Goal: Information Seeking & Learning: Learn about a topic

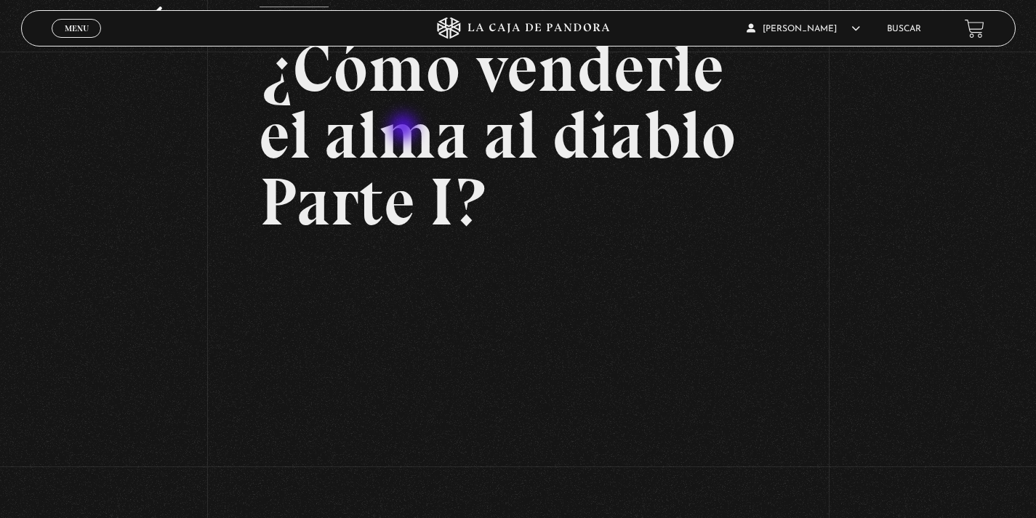
scroll to position [76, 0]
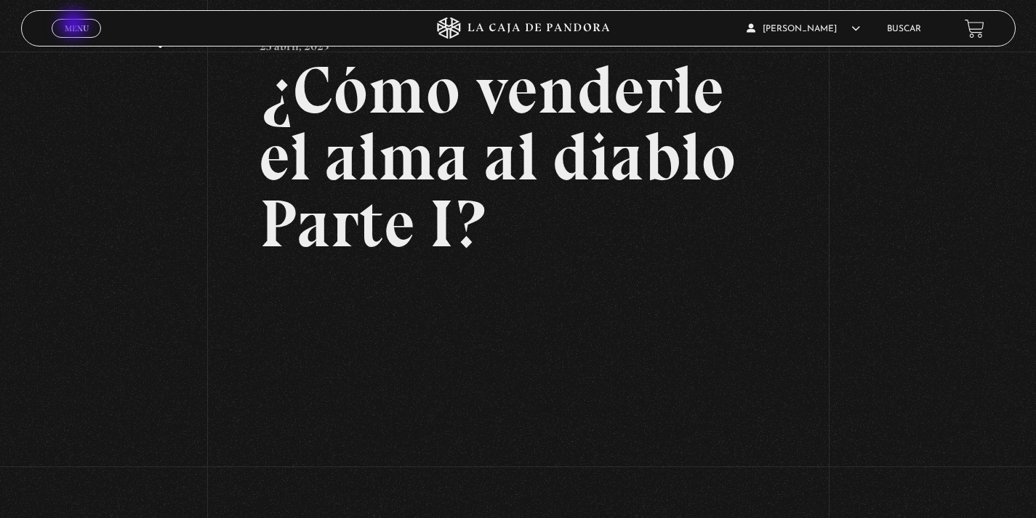
click at [75, 25] on span "Menu" at bounding box center [77, 28] width 24 height 9
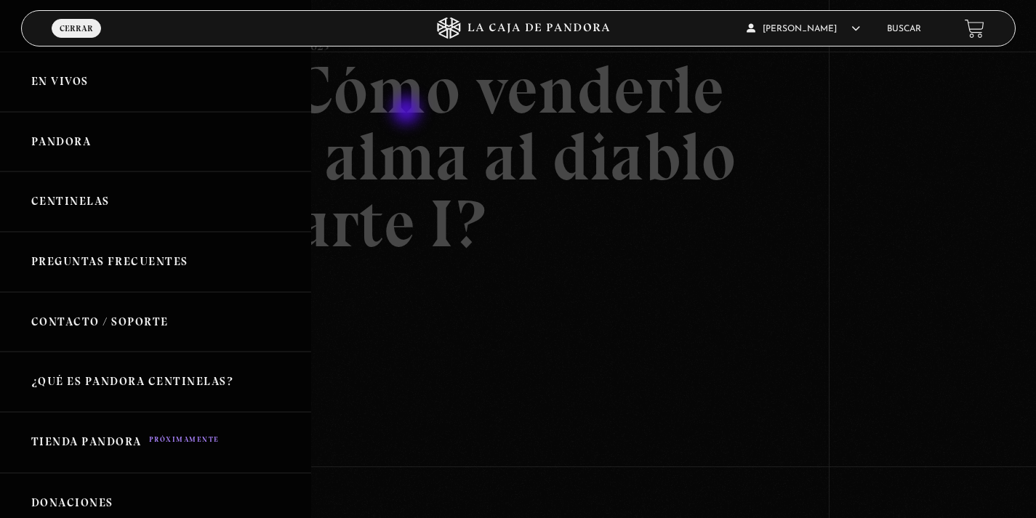
click at [408, 112] on div at bounding box center [518, 259] width 1036 height 518
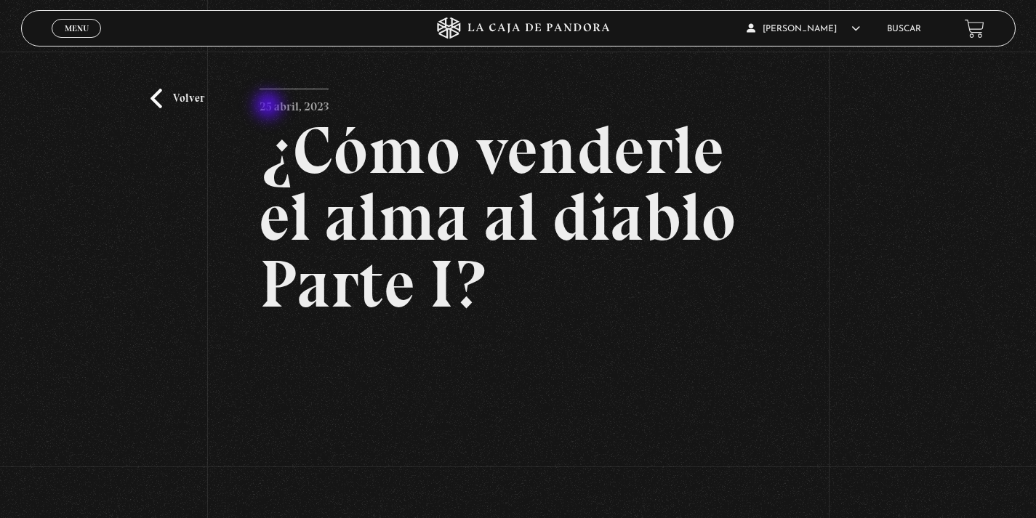
scroll to position [0, 0]
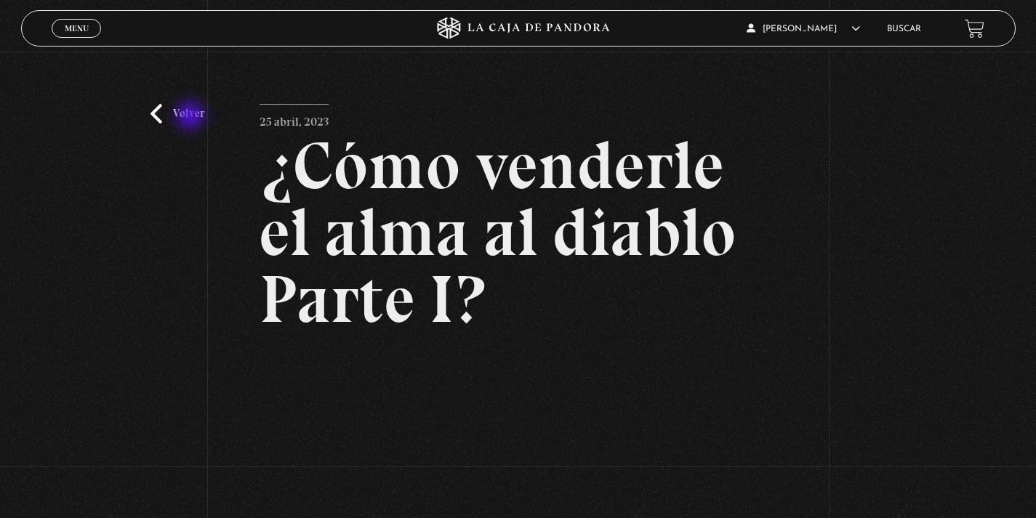
click at [192, 117] on link "Volver" at bounding box center [177, 114] width 54 height 20
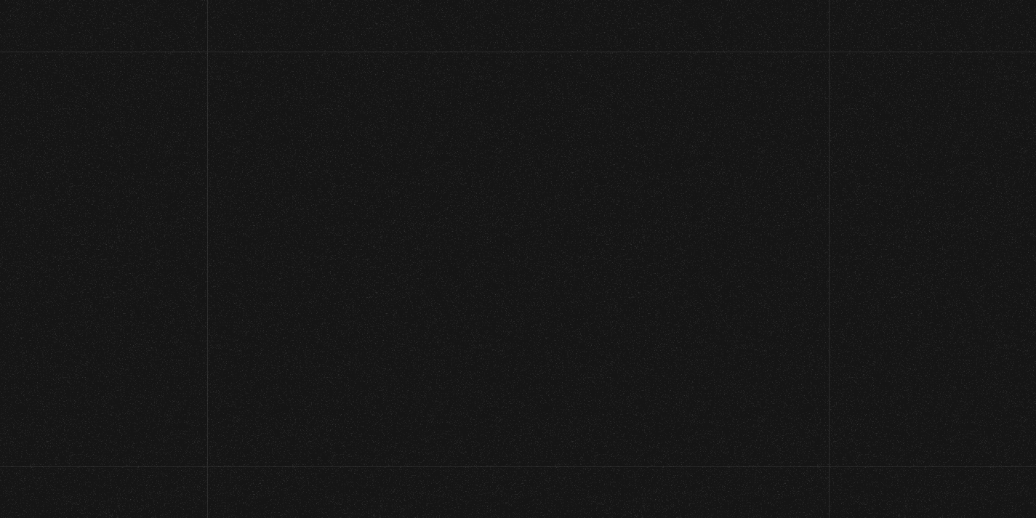
scroll to position [118, 0]
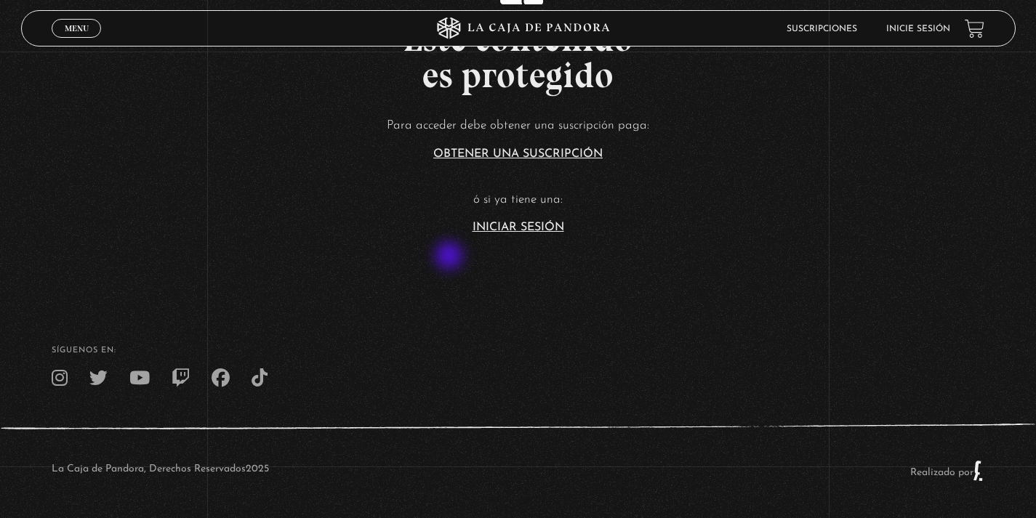
click at [513, 233] on section "Este contenido es protegido Para acceder debe obtener una suscripción paga: Obt…" at bounding box center [518, 89] width 1036 height 414
click at [507, 227] on link "Iniciar Sesión" at bounding box center [518, 228] width 92 height 12
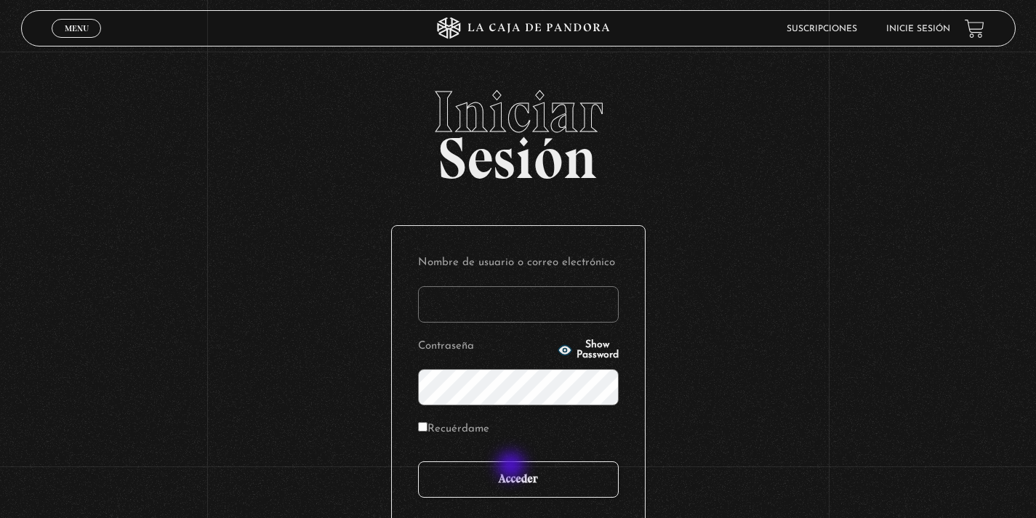
type input "kalfaromorales"
click at [512, 467] on input "Acceder" at bounding box center [518, 479] width 201 height 36
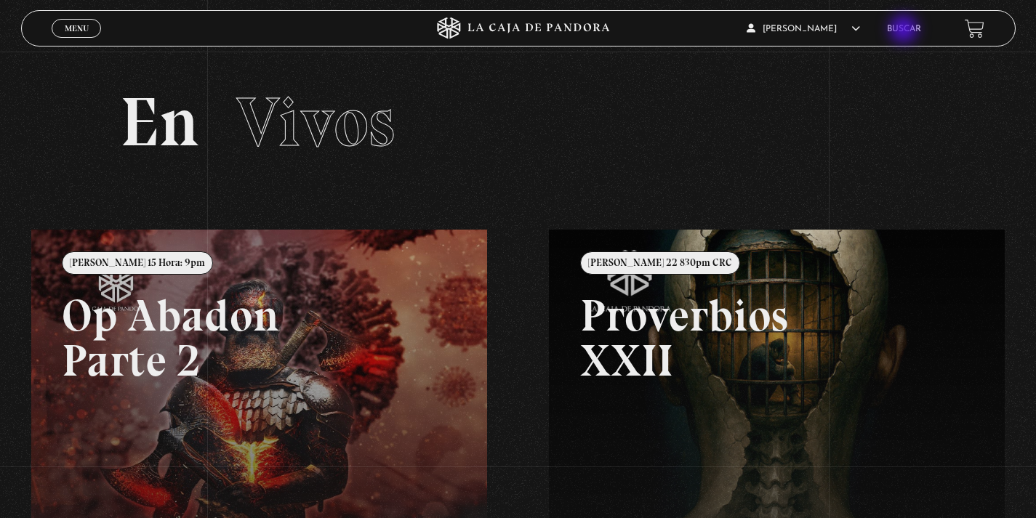
click at [905, 31] on link "Buscar" at bounding box center [904, 29] width 34 height 9
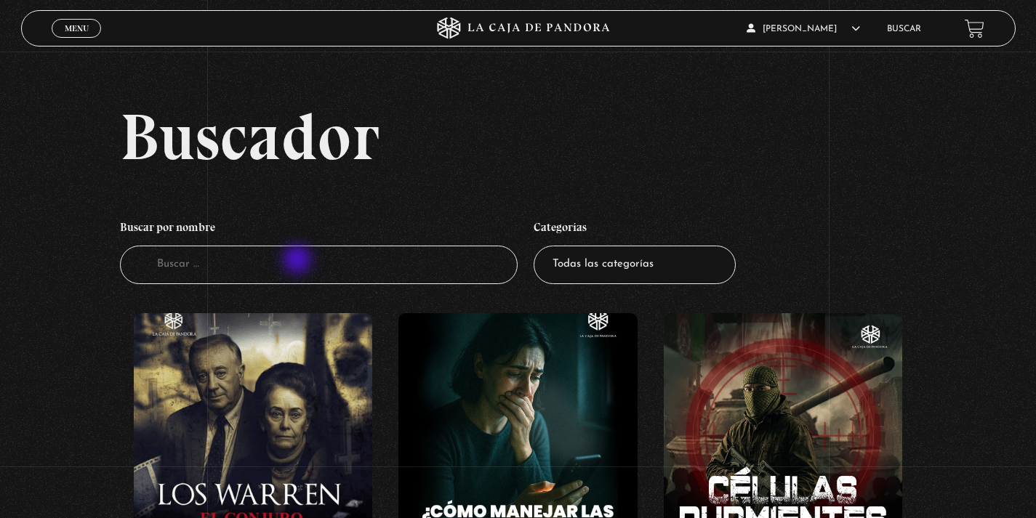
click at [299, 261] on input "Buscador" at bounding box center [318, 265] width 397 height 39
type input "como venderle"
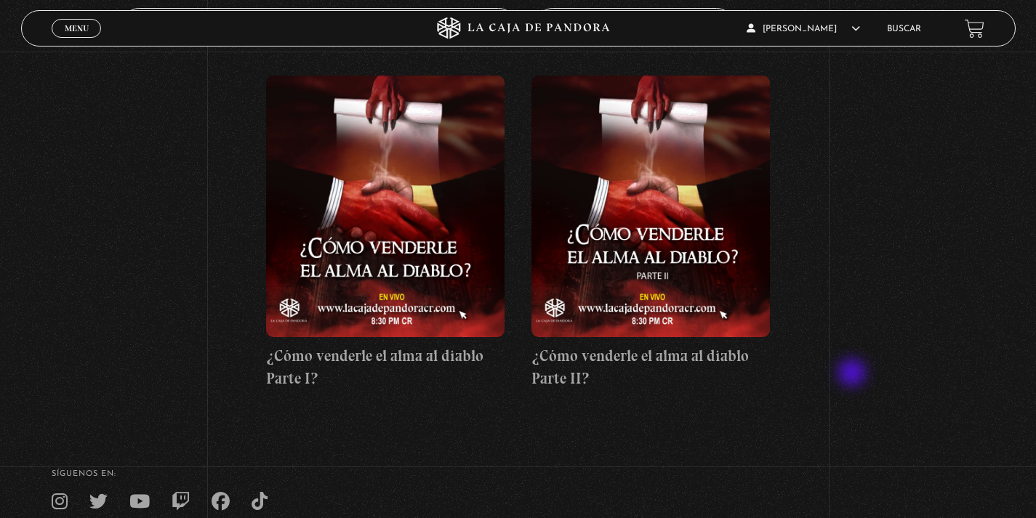
scroll to position [246, 0]
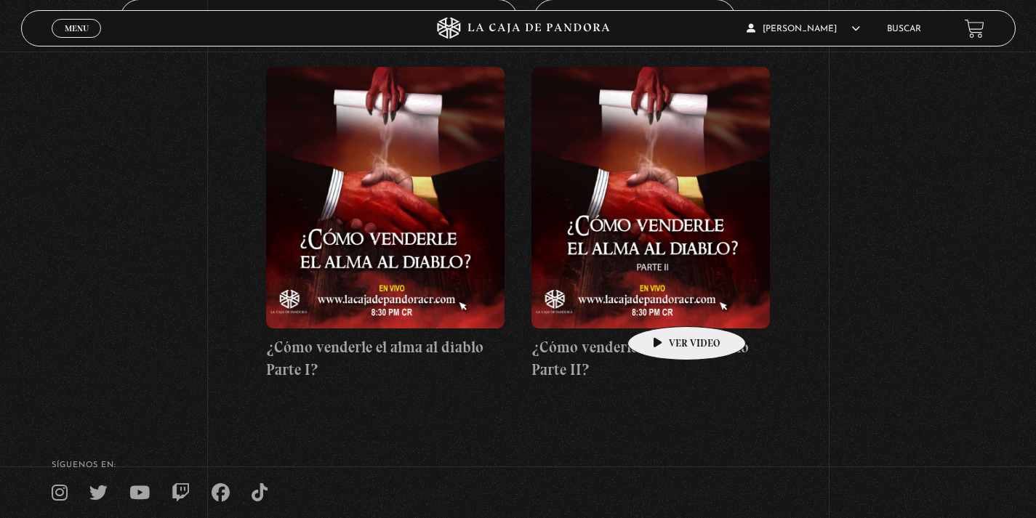
click at [661, 302] on figure at bounding box center [650, 198] width 238 height 262
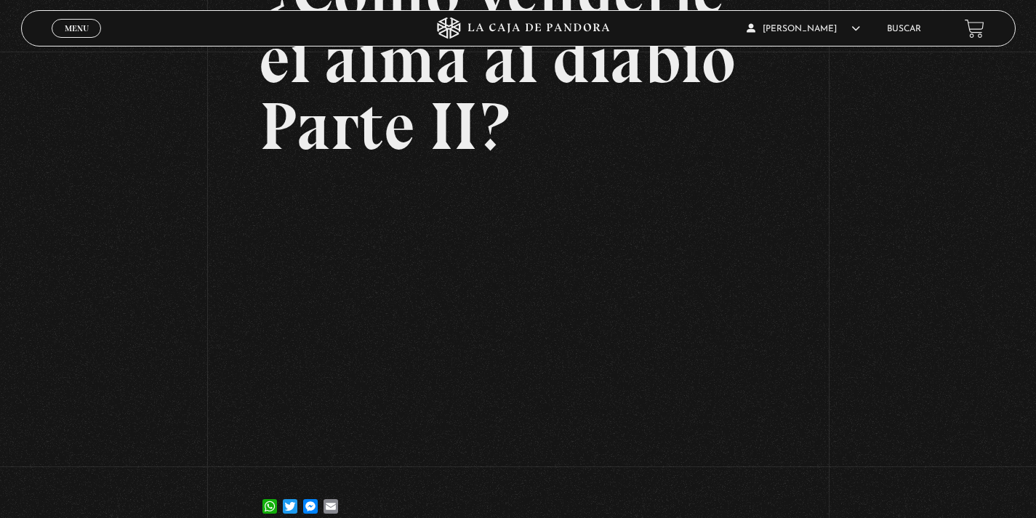
scroll to position [183, 0]
